Goal: Use online tool/utility: Utilize a website feature to perform a specific function

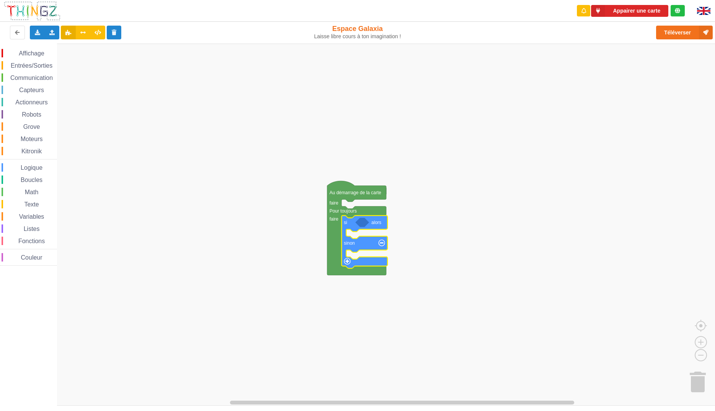
click at [32, 168] on span "Logique" at bounding box center [32, 168] width 24 height 7
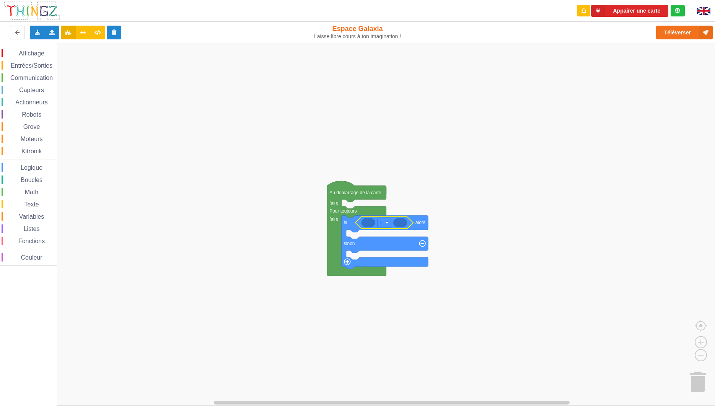
click at [593, 212] on rect "Espace de travail de Blocky" at bounding box center [360, 225] width 721 height 362
click at [34, 243] on span "Fonctions" at bounding box center [31, 241] width 29 height 7
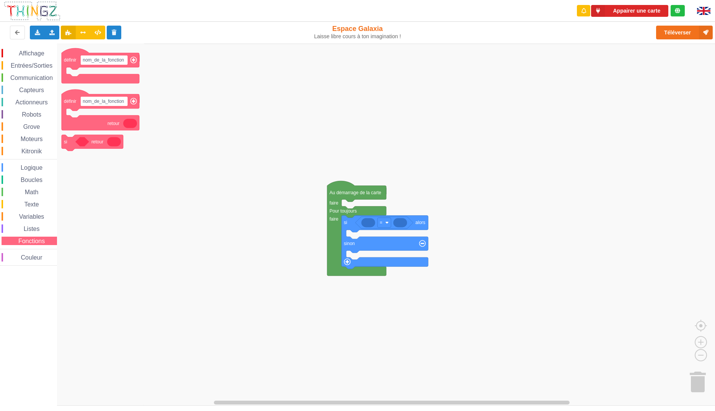
click at [34, 56] on span "Affichage" at bounding box center [32, 53] width 28 height 7
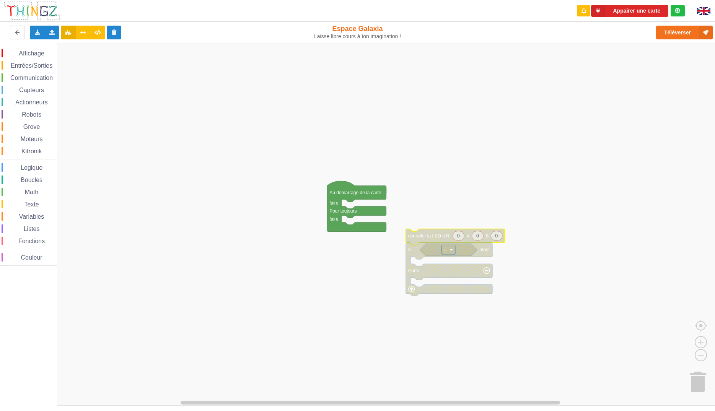
click at [413, 232] on icon "Espace de travail de Blocky" at bounding box center [455, 237] width 99 height 16
click at [454, 277] on div "Activer le bloc" at bounding box center [458, 275] width 53 height 6
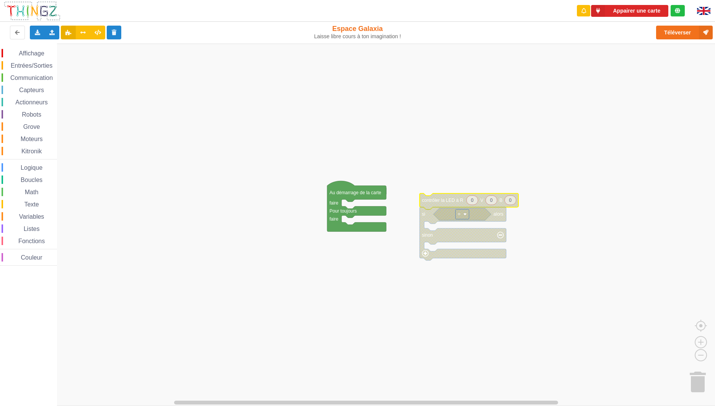
click at [440, 202] on text "contrôler la LED à R" at bounding box center [442, 200] width 41 height 5
